Goal: Task Accomplishment & Management: Manage account settings

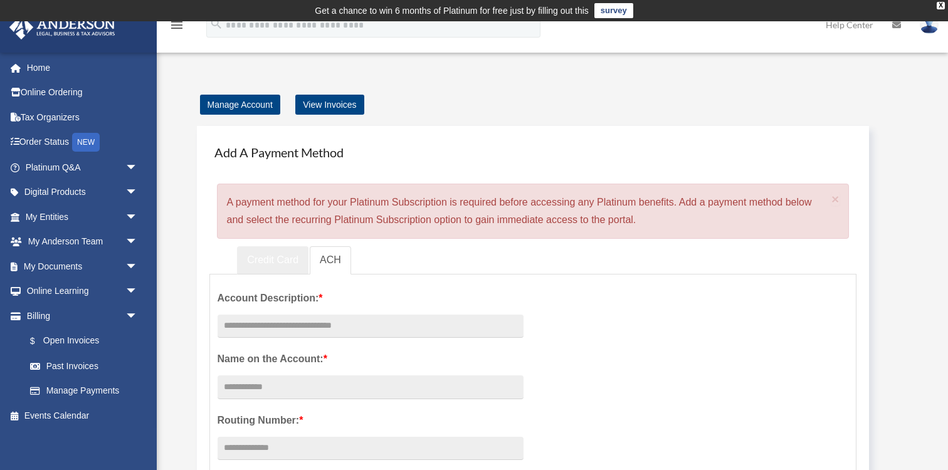
click at [267, 258] on link "Credit Card" at bounding box center [272, 260] width 71 height 28
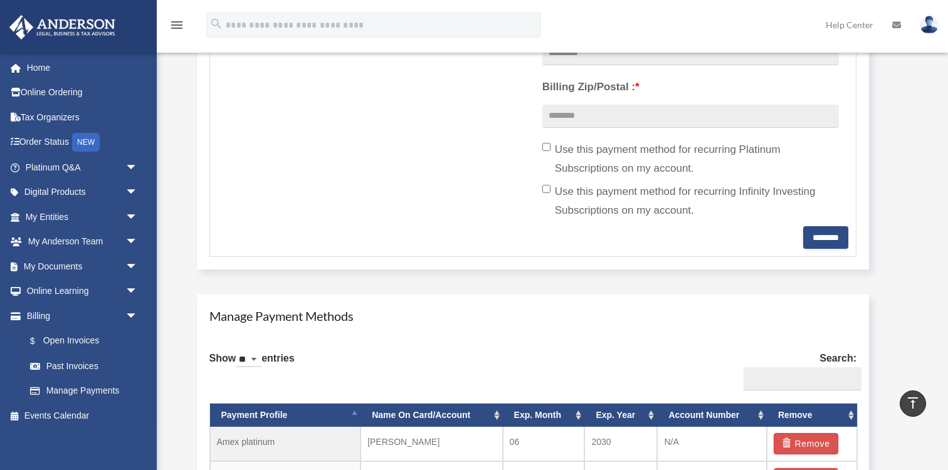
scroll to position [585, 0]
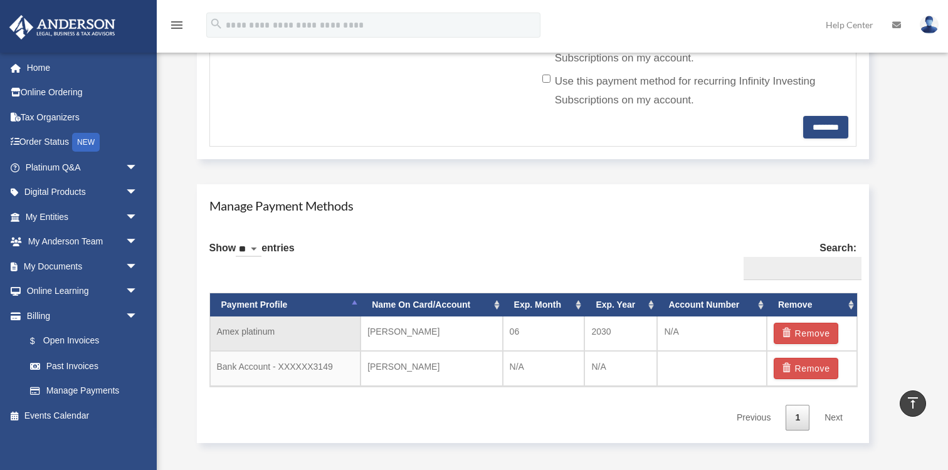
click at [299, 328] on td "Amex platinum" at bounding box center [285, 334] width 151 height 34
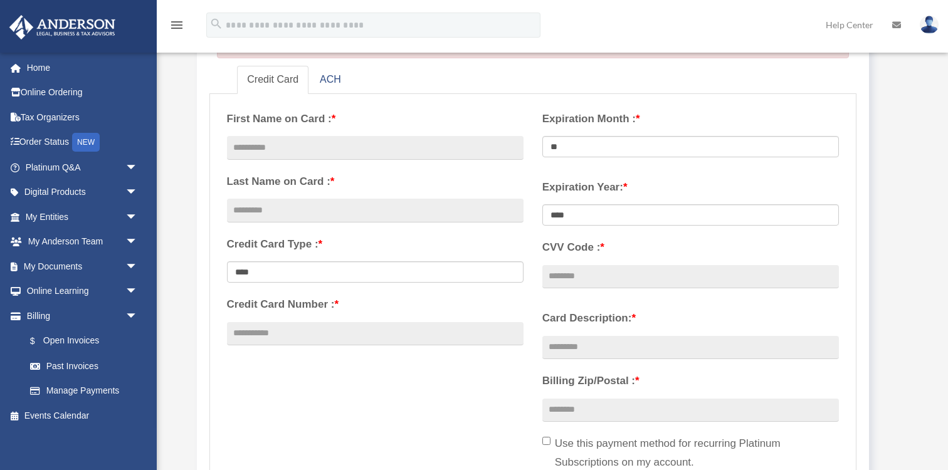
scroll to position [184, 0]
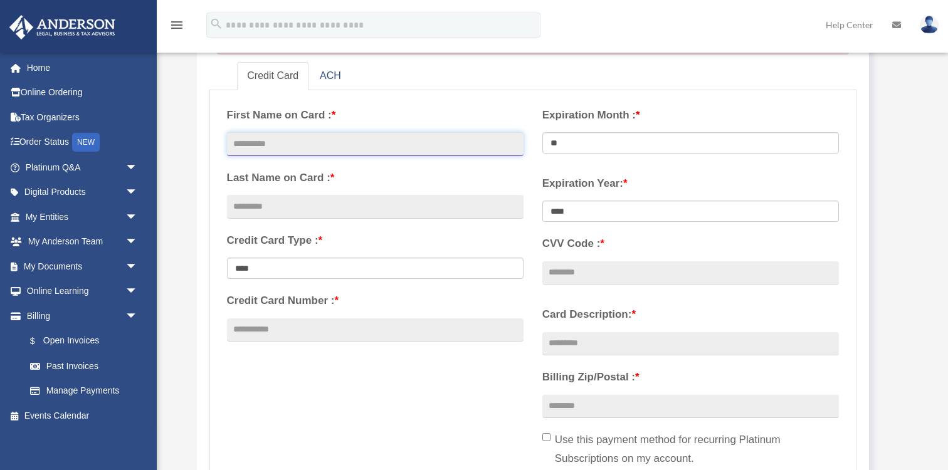
click at [297, 139] on input "text" at bounding box center [375, 144] width 297 height 24
click at [225, 397] on div "**********" at bounding box center [534, 307] width 632 height 419
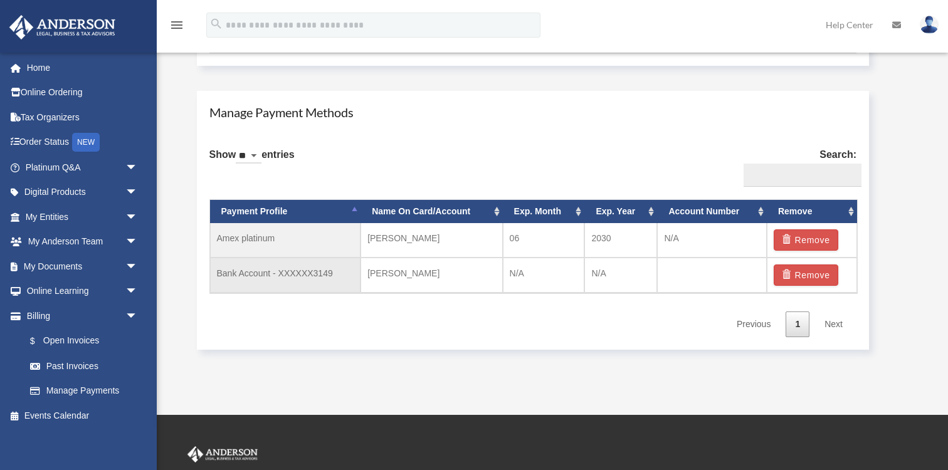
scroll to position [672, 0]
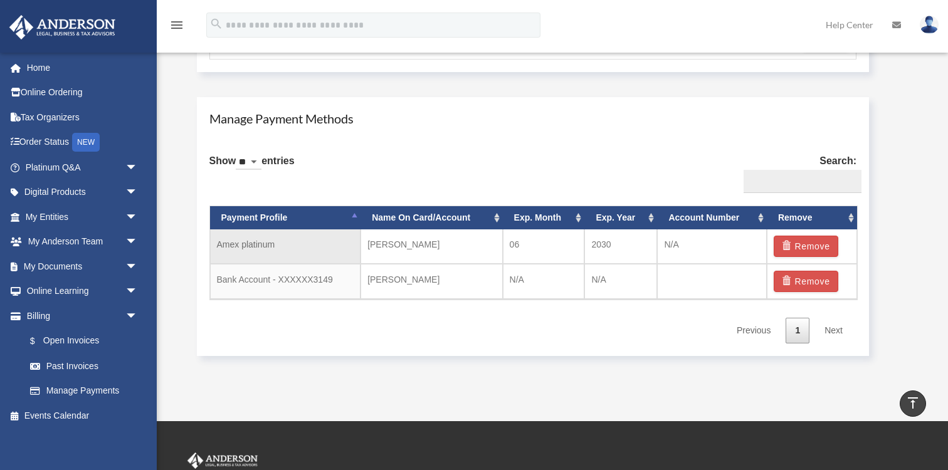
click at [349, 247] on td "Amex platinum" at bounding box center [285, 247] width 151 height 34
click at [472, 251] on td "[PERSON_NAME]" at bounding box center [432, 247] width 142 height 34
click at [537, 249] on td "06" at bounding box center [544, 247] width 82 height 34
click at [686, 249] on td "N/A" at bounding box center [712, 247] width 110 height 34
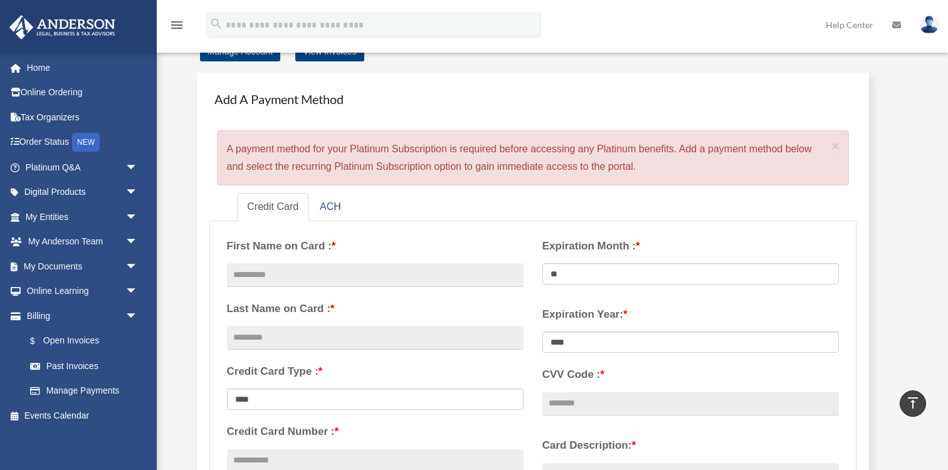
scroll to position [16, 0]
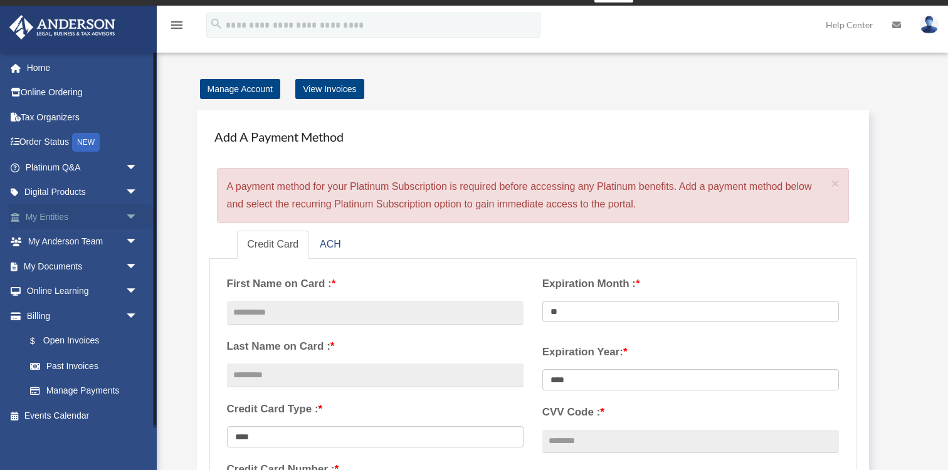
click at [117, 209] on link "My Entities arrow_drop_down" at bounding box center [83, 216] width 148 height 25
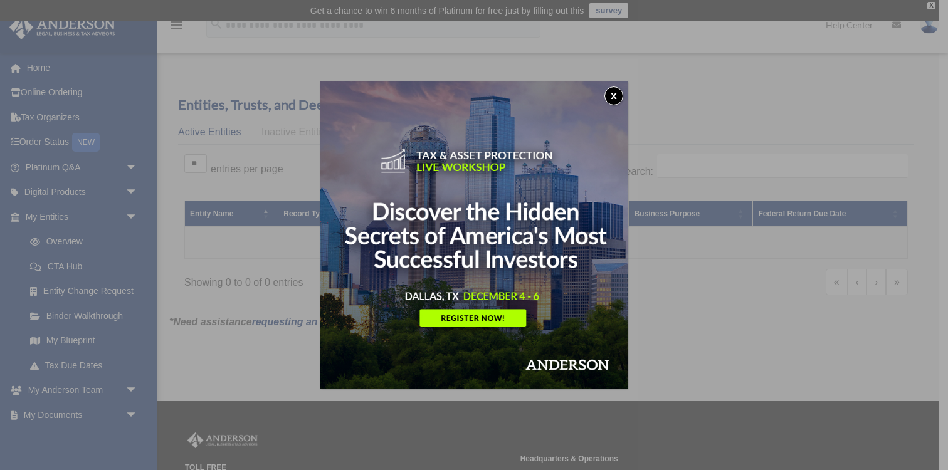
click at [616, 88] on button "x" at bounding box center [614, 96] width 19 height 19
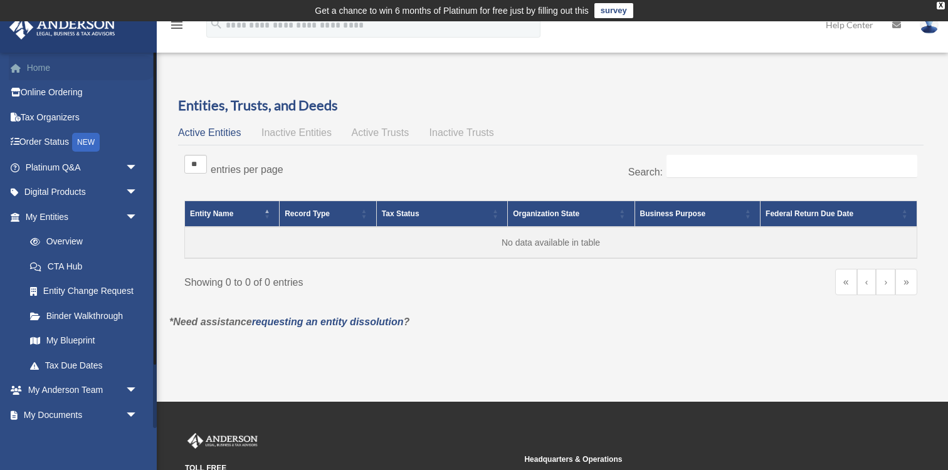
click at [39, 67] on link "Home" at bounding box center [83, 67] width 148 height 25
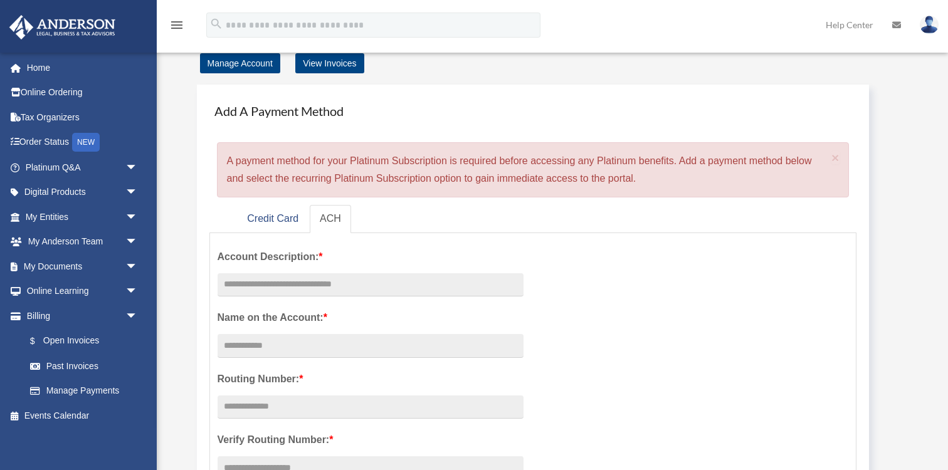
scroll to position [43, 0]
click at [263, 63] on link "Manage Account" at bounding box center [240, 62] width 80 height 20
click at [346, 65] on link "View Invoices" at bounding box center [329, 62] width 68 height 20
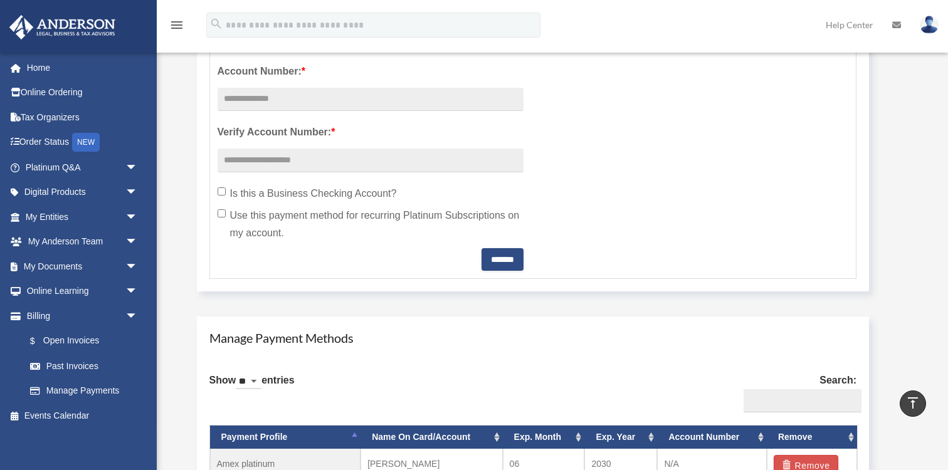
scroll to position [478, 0]
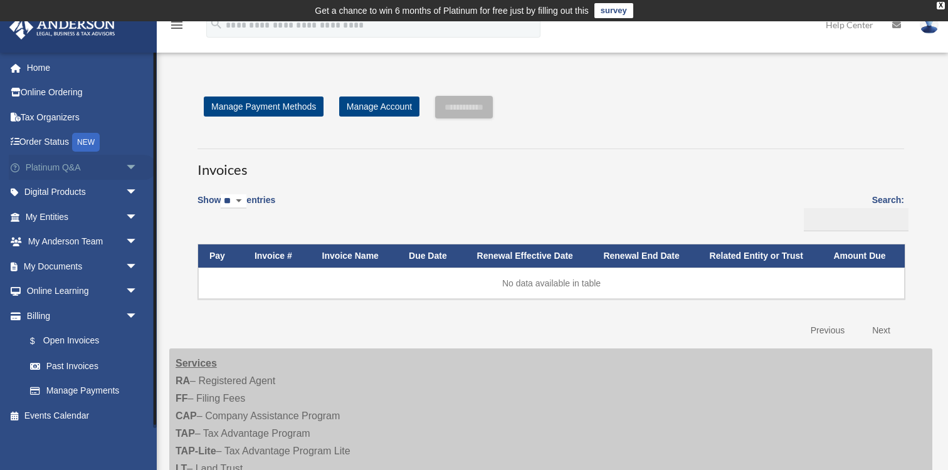
click at [50, 167] on link "Platinum Q&A arrow_drop_down" at bounding box center [83, 167] width 148 height 25
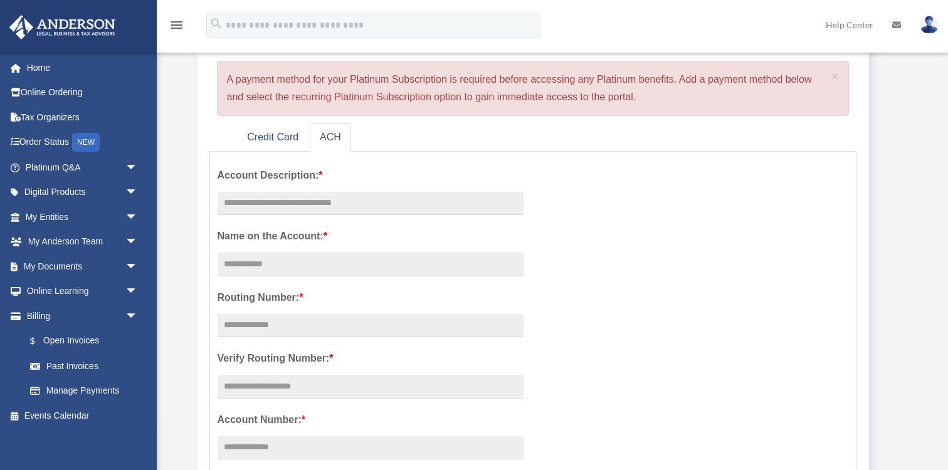
scroll to position [128, 0]
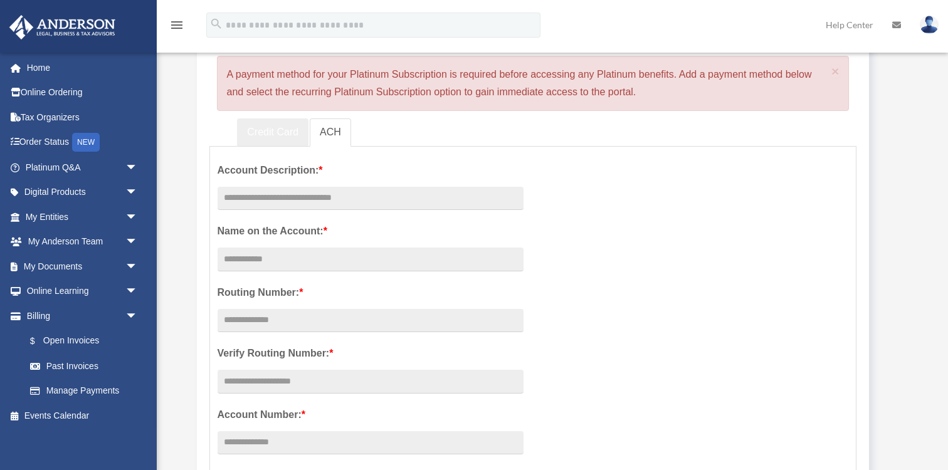
click at [271, 135] on link "Credit Card" at bounding box center [272, 133] width 71 height 28
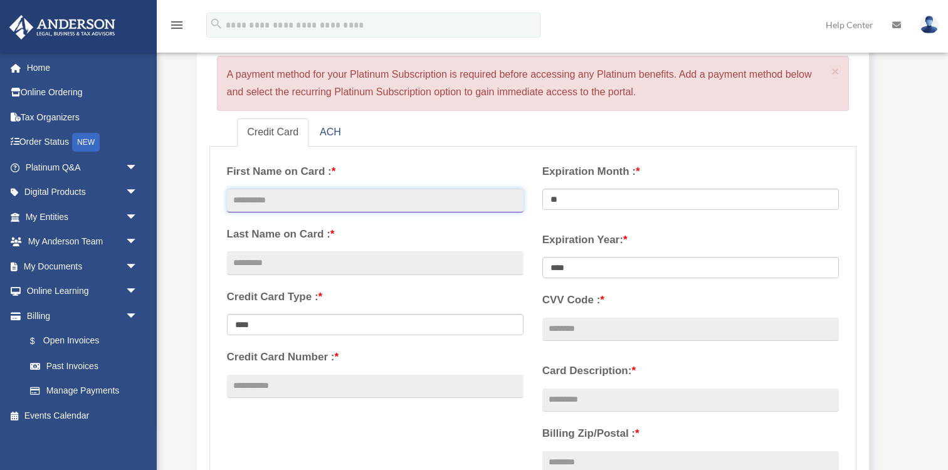
click at [329, 199] on input "text" at bounding box center [375, 201] width 297 height 24
click at [429, 437] on div "**********" at bounding box center [534, 363] width 632 height 419
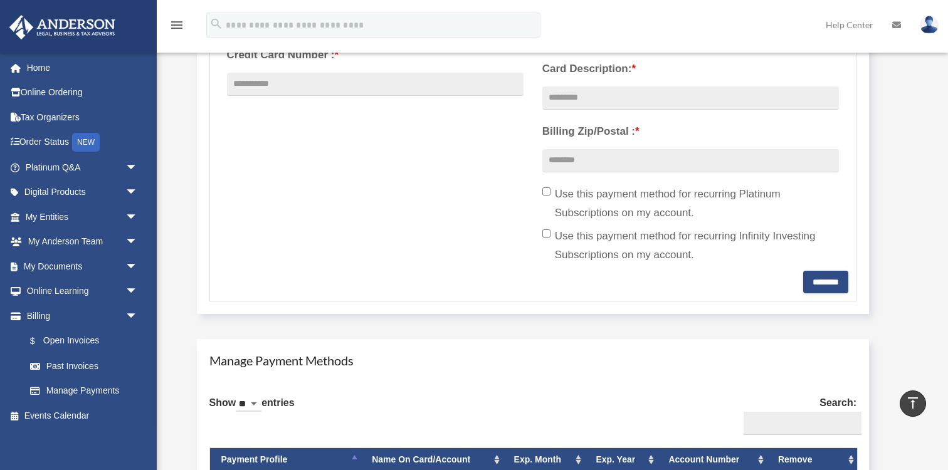
scroll to position [430, 0]
click at [540, 194] on div "Card Description: * Billing Zip/Postal : * Use this payment method for recurrin…" at bounding box center [690, 162] width 315 height 220
click at [545, 239] on label "Use this payment method for recurring Infinity Investing Subscriptions on my ac…" at bounding box center [691, 247] width 297 height 38
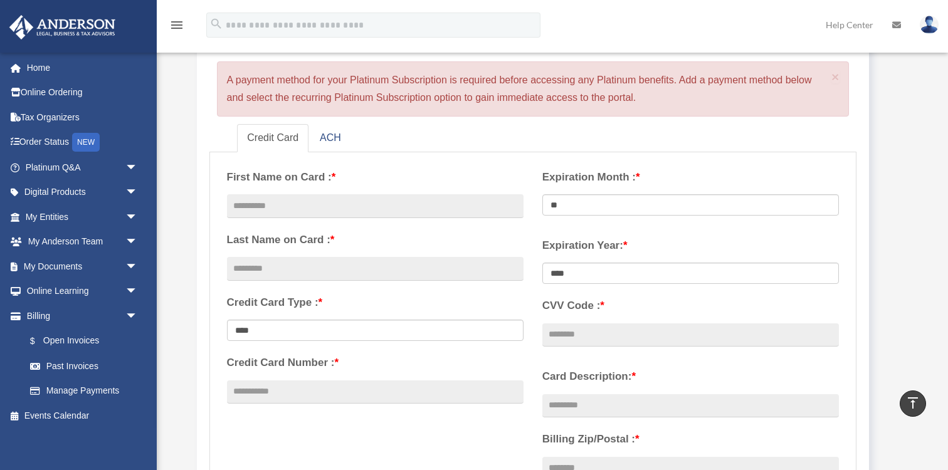
scroll to position [120, 0]
click at [326, 144] on link "ACH" at bounding box center [330, 140] width 41 height 28
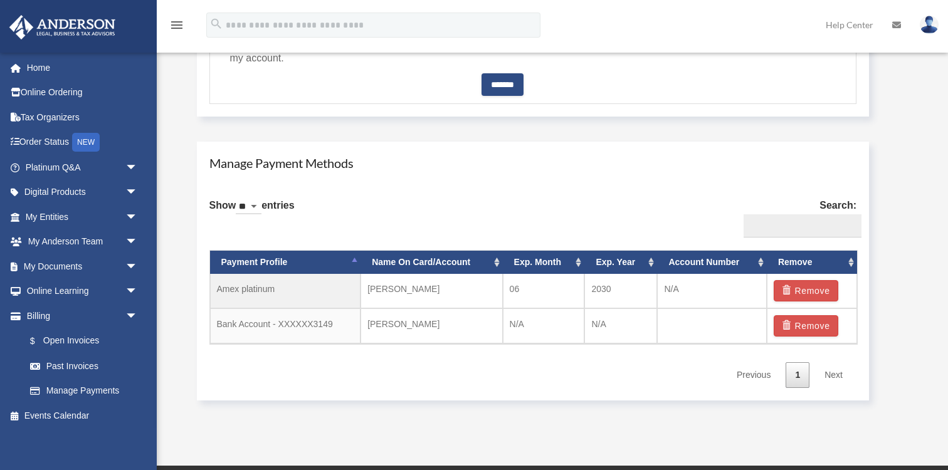
scroll to position [648, 0]
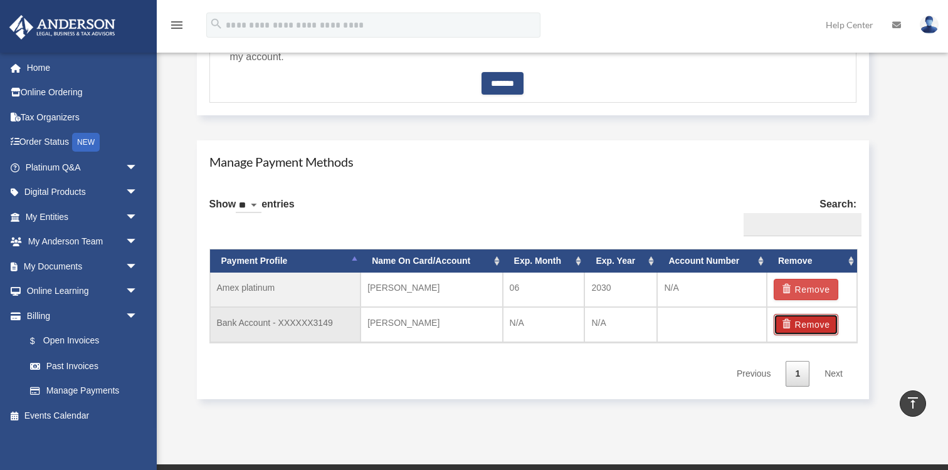
click at [807, 327] on button "Remove" at bounding box center [806, 324] width 65 height 21
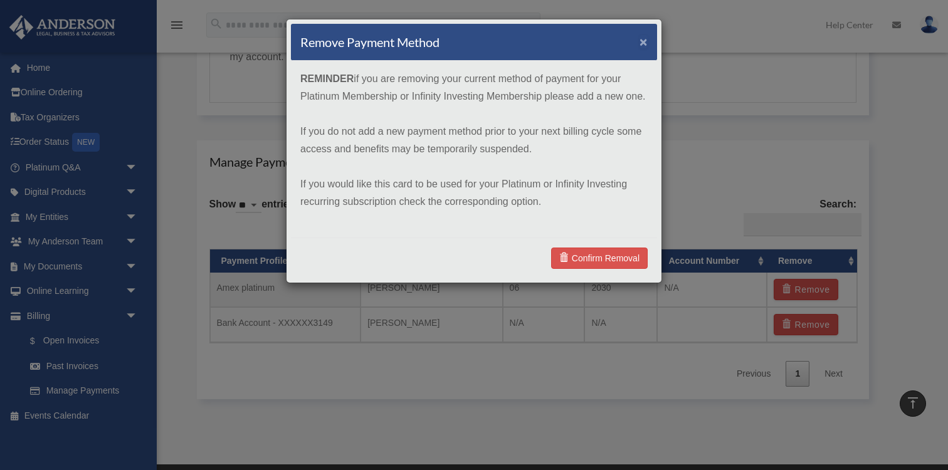
click at [641, 41] on button "×" at bounding box center [644, 41] width 8 height 13
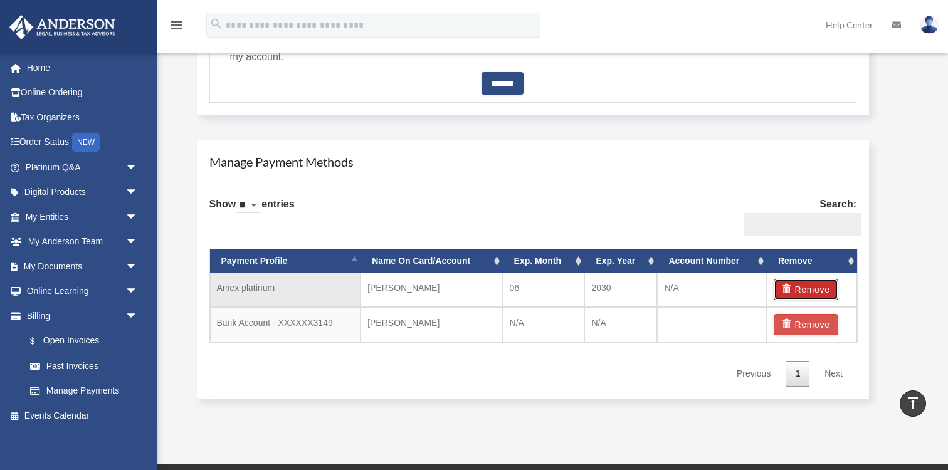
click at [822, 287] on button "Remove" at bounding box center [806, 289] width 65 height 21
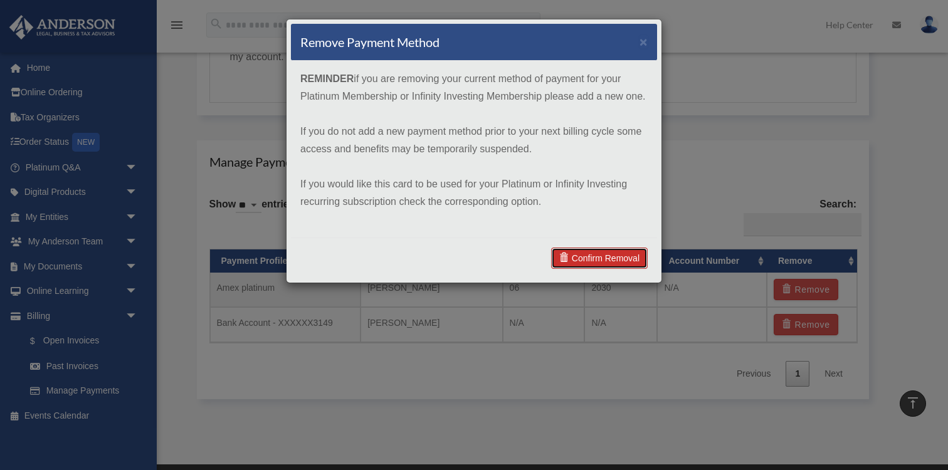
click at [613, 258] on link "Confirm Removal" at bounding box center [599, 258] width 97 height 21
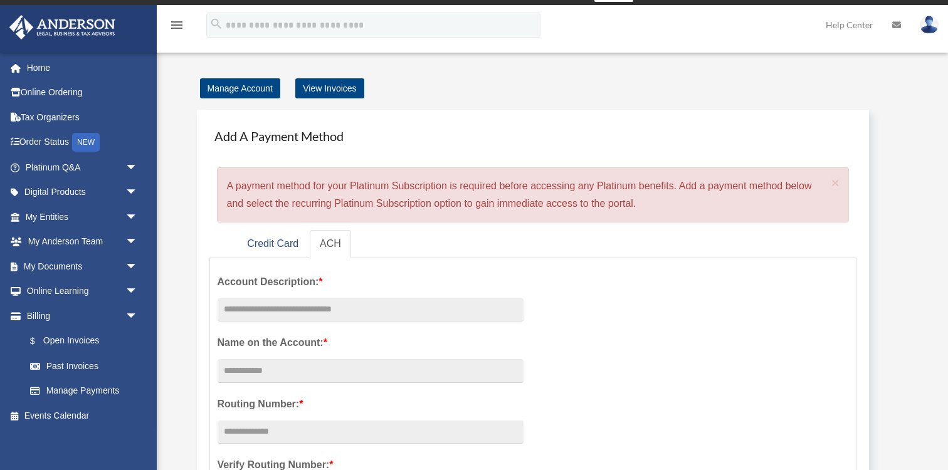
scroll to position [17, 0]
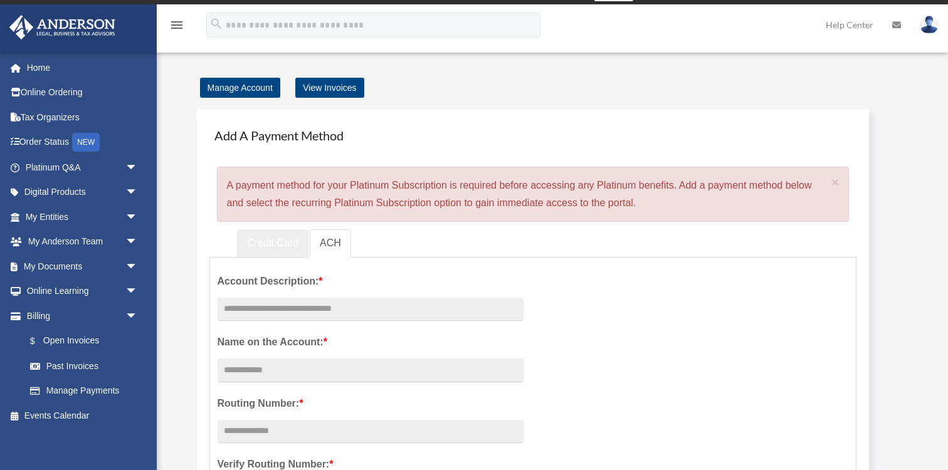
click at [286, 245] on link "Credit Card" at bounding box center [272, 244] width 71 height 28
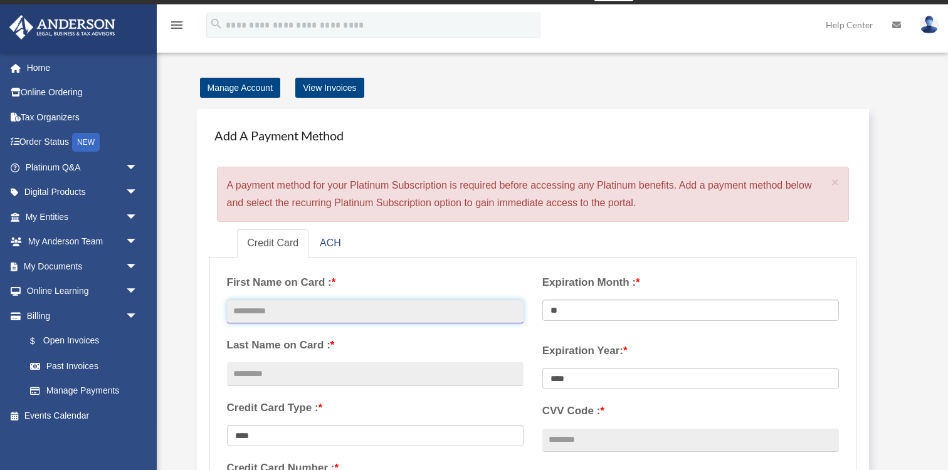
click at [297, 302] on input "text" at bounding box center [375, 312] width 297 height 24
type input "*******"
type input "*****"
type input "**********"
select select "**"
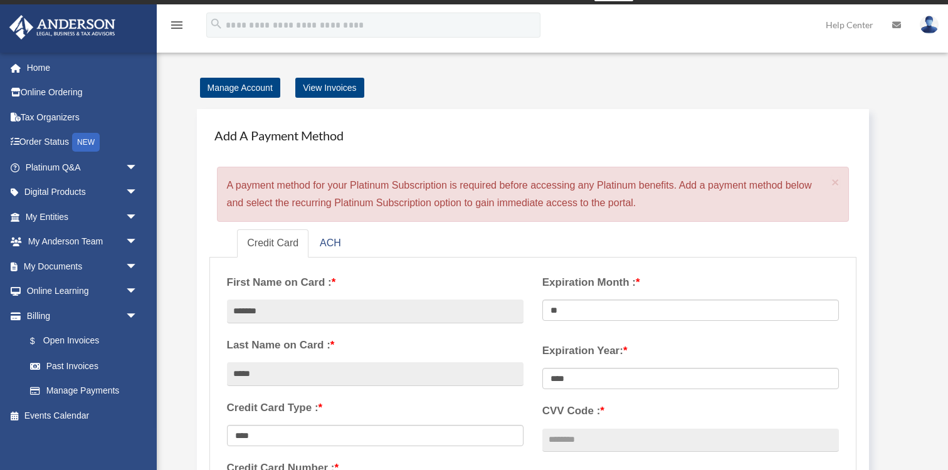
select select "****"
type input "***"
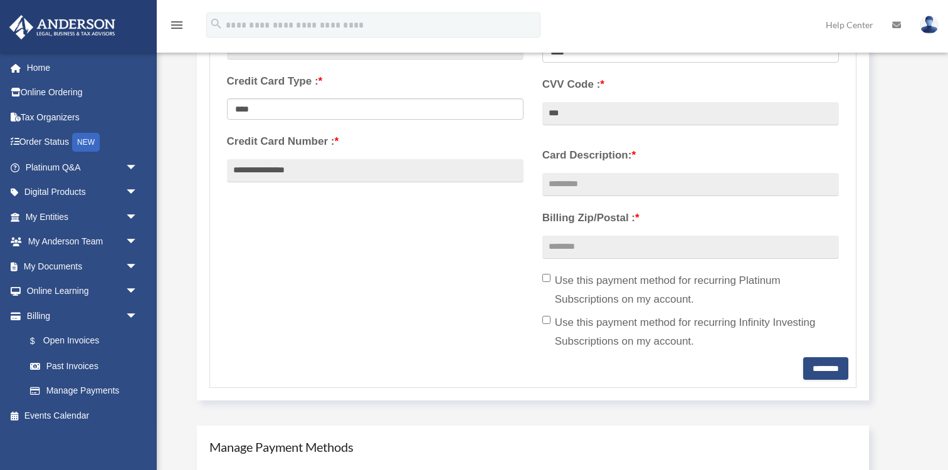
scroll to position [348, 0]
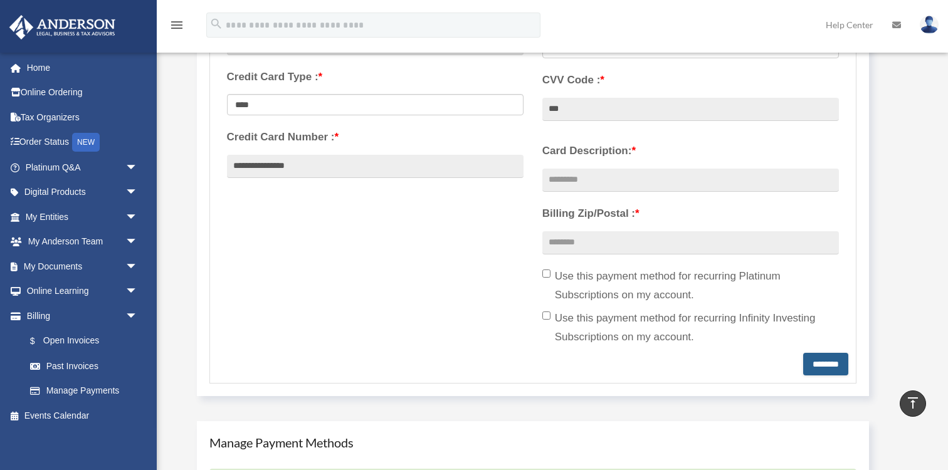
click at [825, 366] on input "********" at bounding box center [825, 364] width 45 height 23
click at [574, 181] on input "Card Description: *" at bounding box center [691, 181] width 297 height 24
type input "*"
type input "**********"
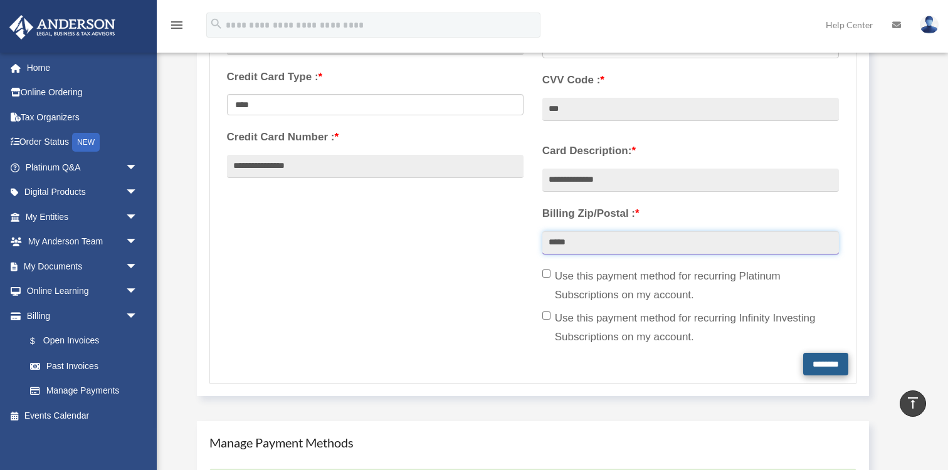
type input "*****"
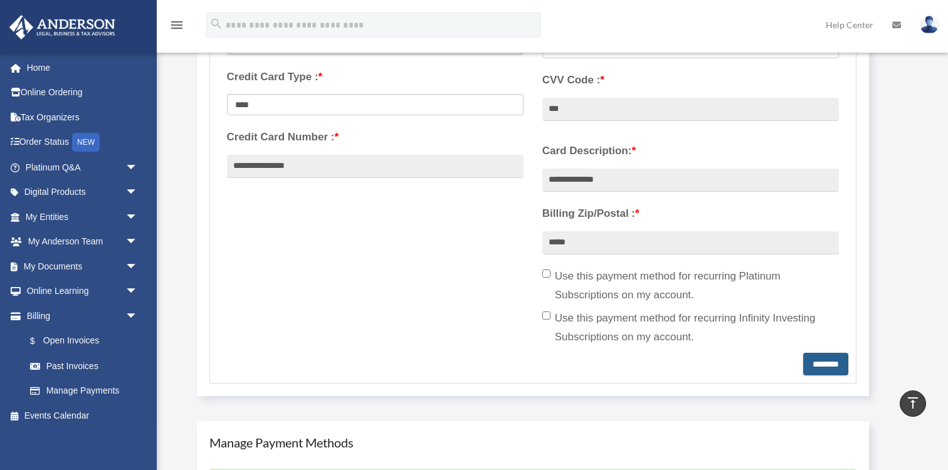
click at [815, 369] on input "********" at bounding box center [825, 364] width 45 height 23
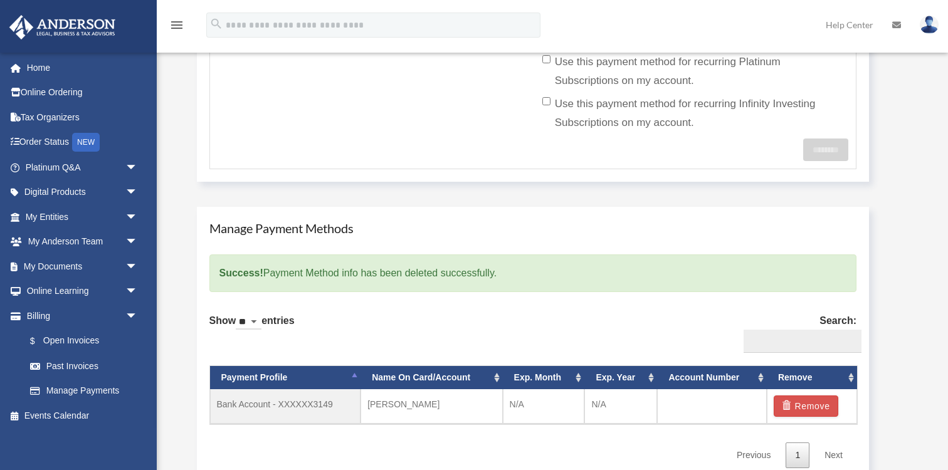
scroll to position [563, 0]
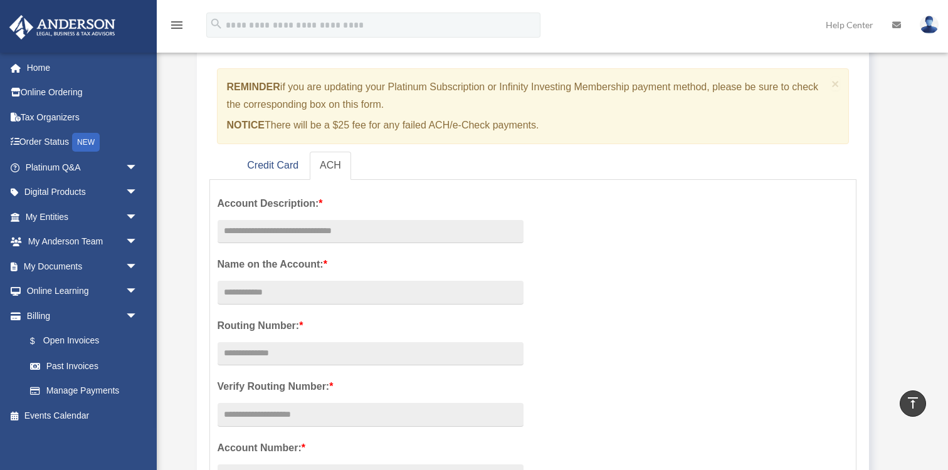
scroll to position [110, 0]
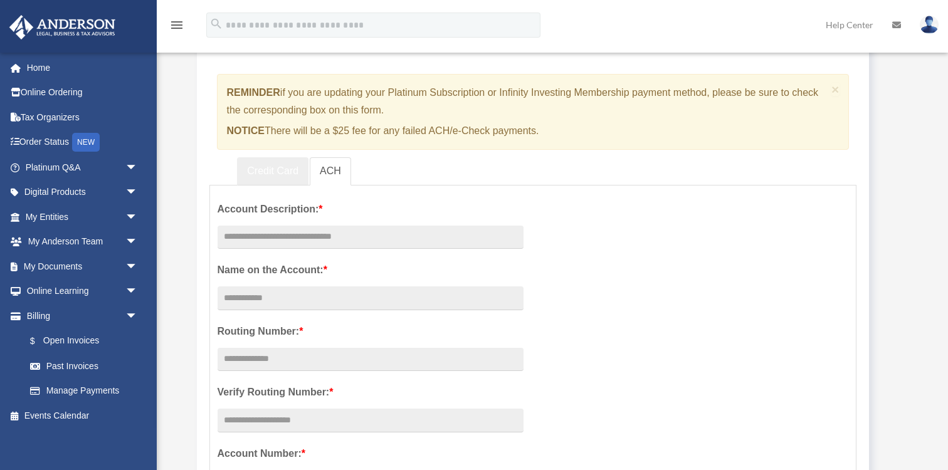
click at [276, 167] on link "Credit Card" at bounding box center [272, 171] width 71 height 28
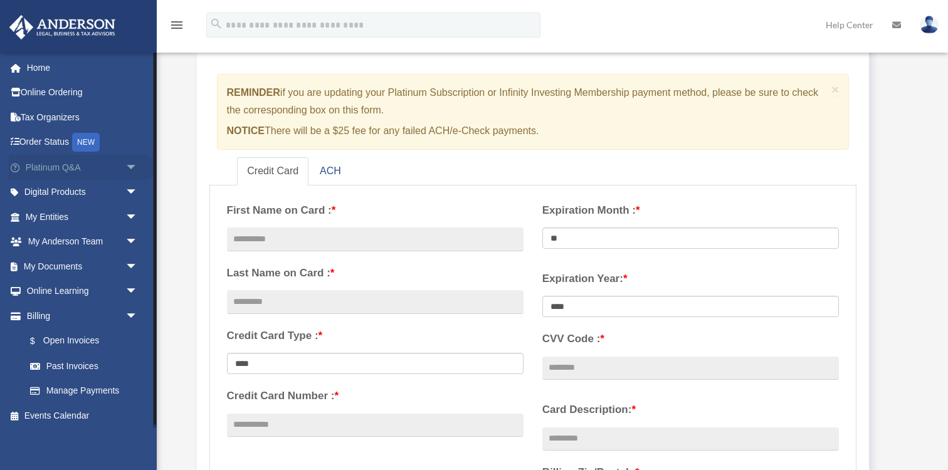
click at [78, 168] on link "Platinum Q&A arrow_drop_down" at bounding box center [83, 167] width 148 height 25
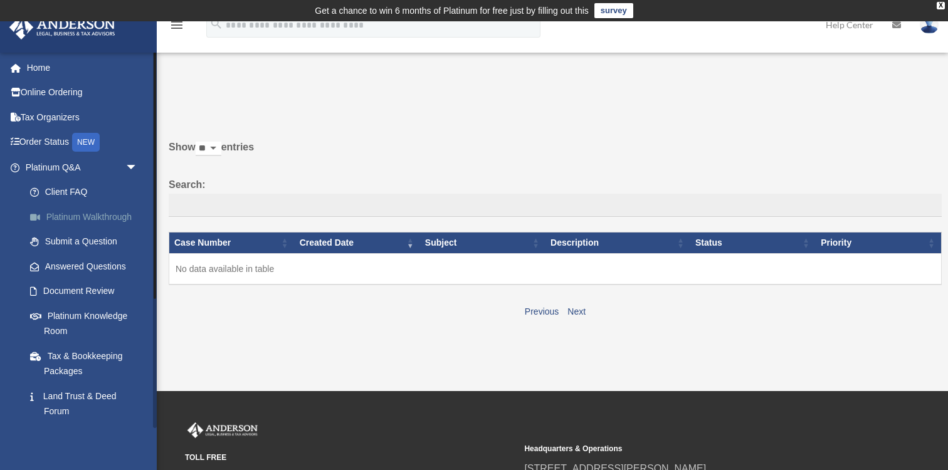
click at [98, 212] on link "Platinum Walkthrough" at bounding box center [87, 216] width 139 height 25
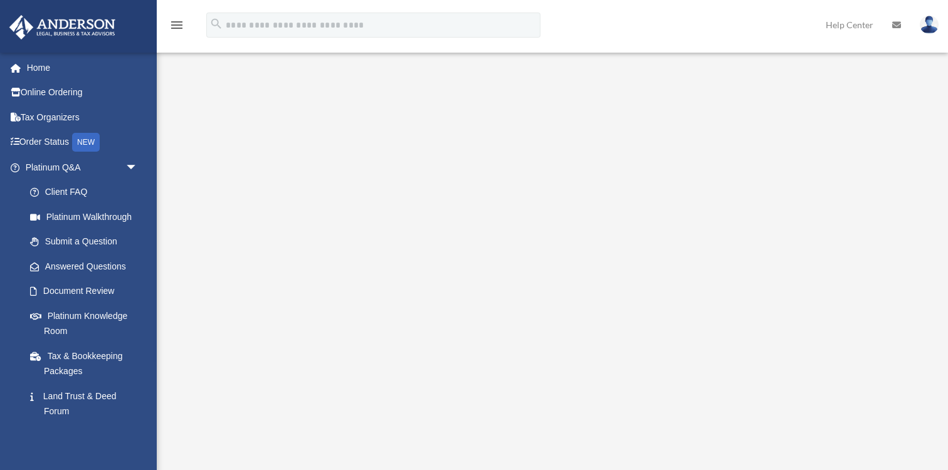
scroll to position [64, 0]
click at [81, 318] on link "Platinum Knowledge Room" at bounding box center [87, 324] width 139 height 40
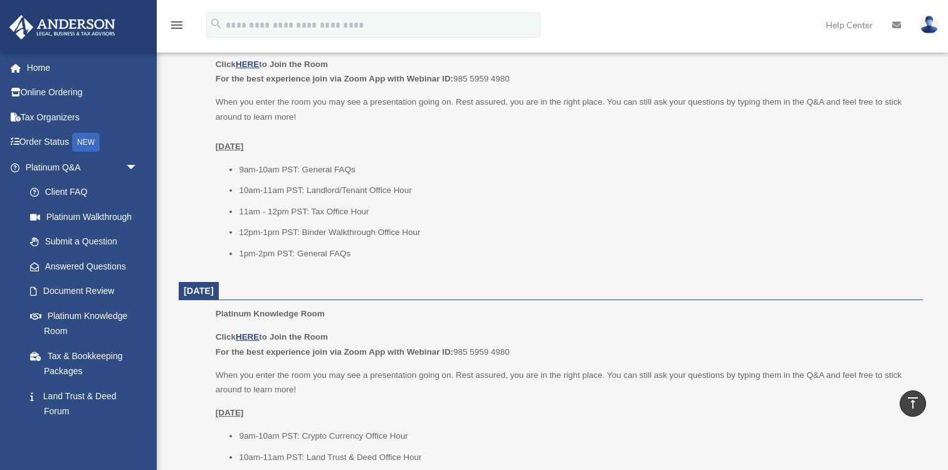
scroll to position [578, 0]
click at [88, 359] on link "Tax & Bookkeeping Packages" at bounding box center [87, 364] width 139 height 40
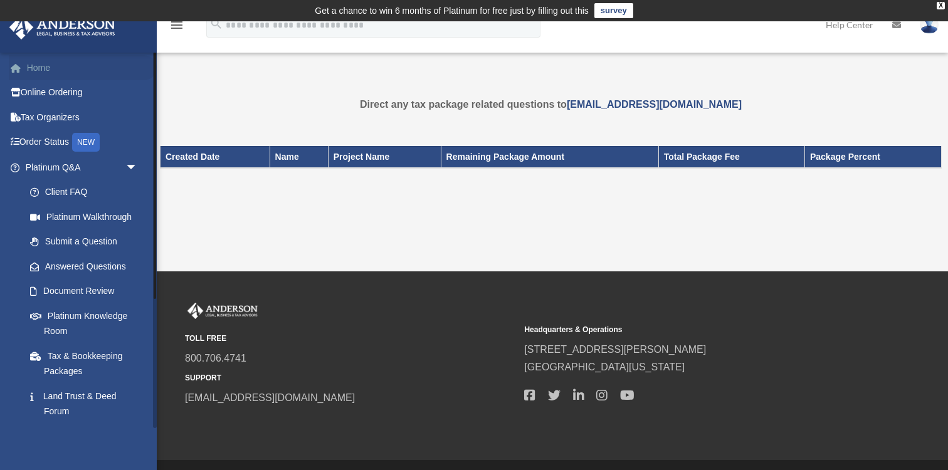
click at [48, 67] on link "Home" at bounding box center [83, 67] width 148 height 25
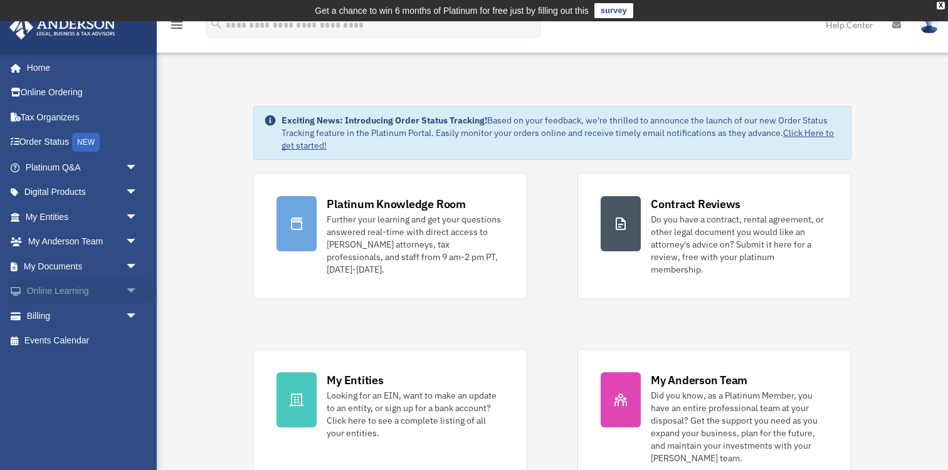
click at [98, 290] on link "Online Learning arrow_drop_down" at bounding box center [83, 291] width 148 height 25
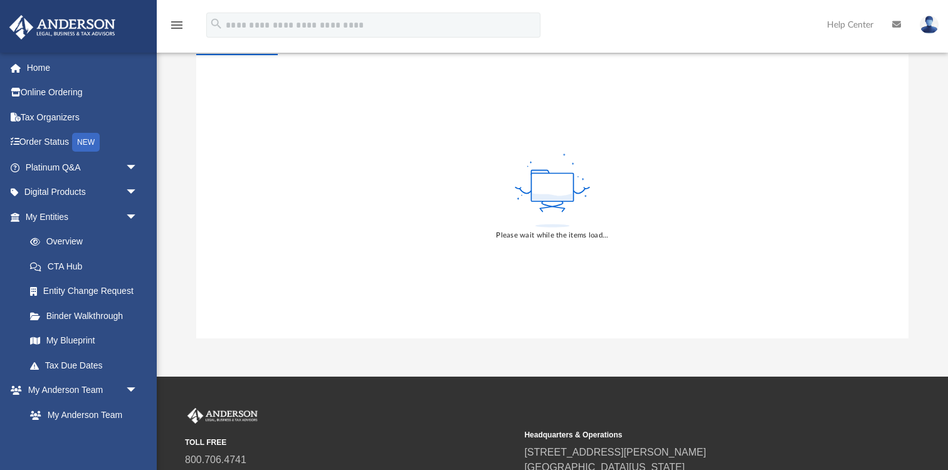
scroll to position [119, 0]
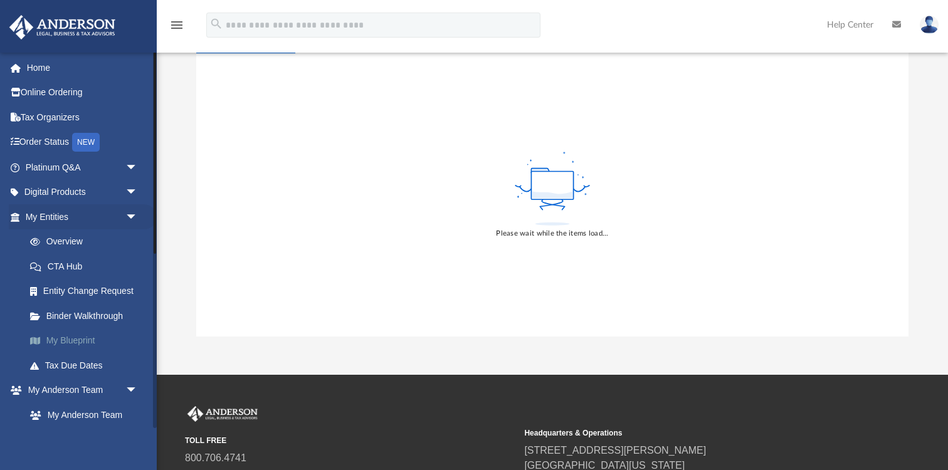
click at [45, 337] on span at bounding box center [41, 341] width 9 height 9
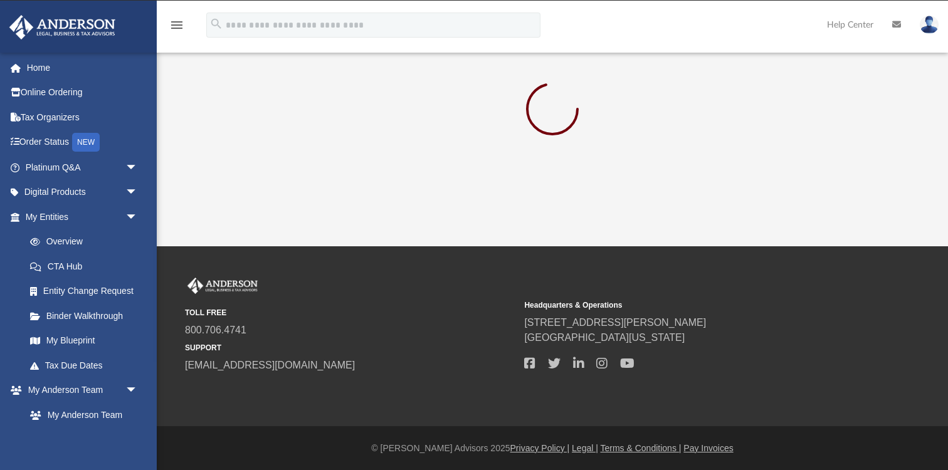
click at [411, 154] on div "App [EMAIL_ADDRESS][DOMAIN_NAME] Sign Out [EMAIL_ADDRESS][DOMAIN_NAME] Home Onl…" at bounding box center [474, 124] width 948 height 246
